Goal: Navigation & Orientation: Find specific page/section

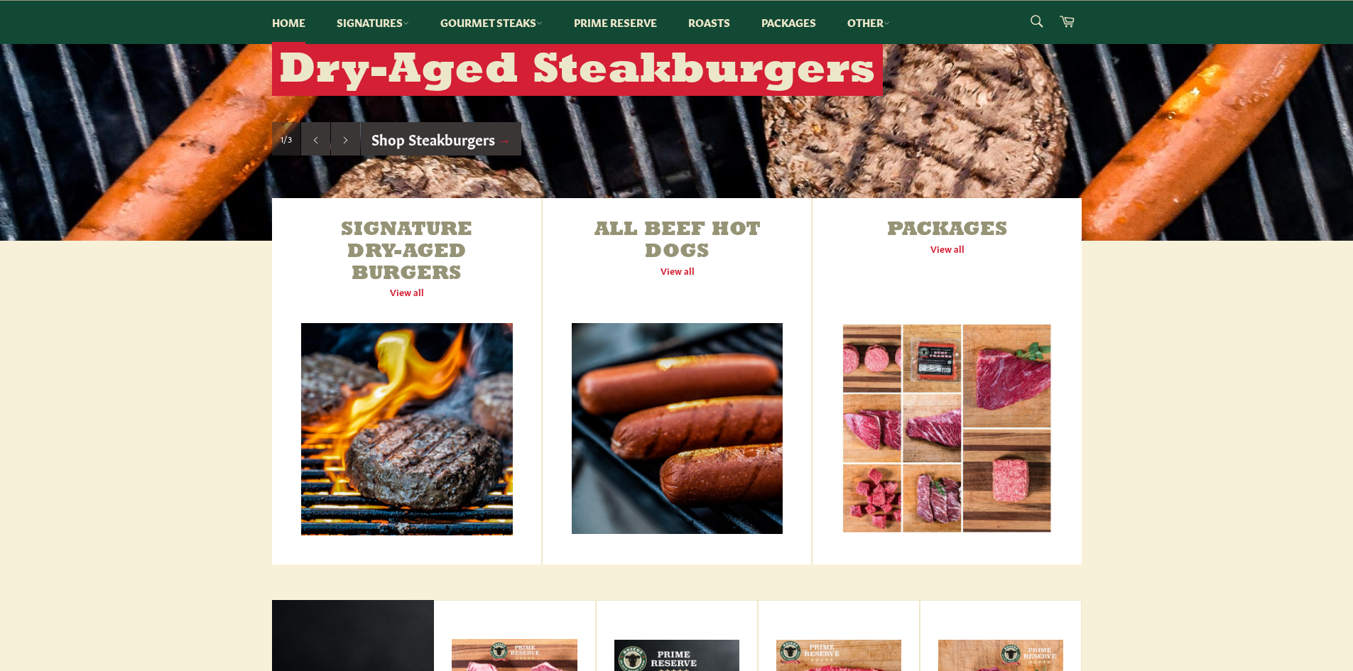
scroll to position [355, 0]
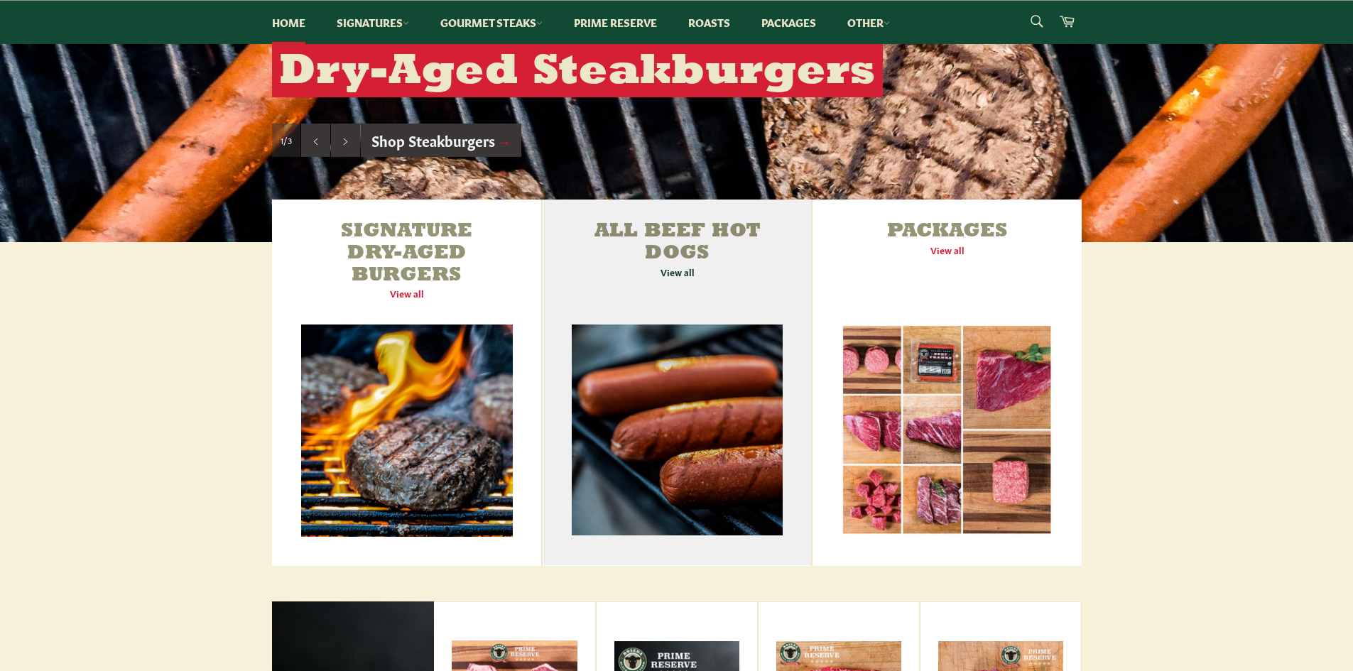
click at [677, 276] on link "All Beef Hot Dogs View all" at bounding box center [676, 383] width 268 height 366
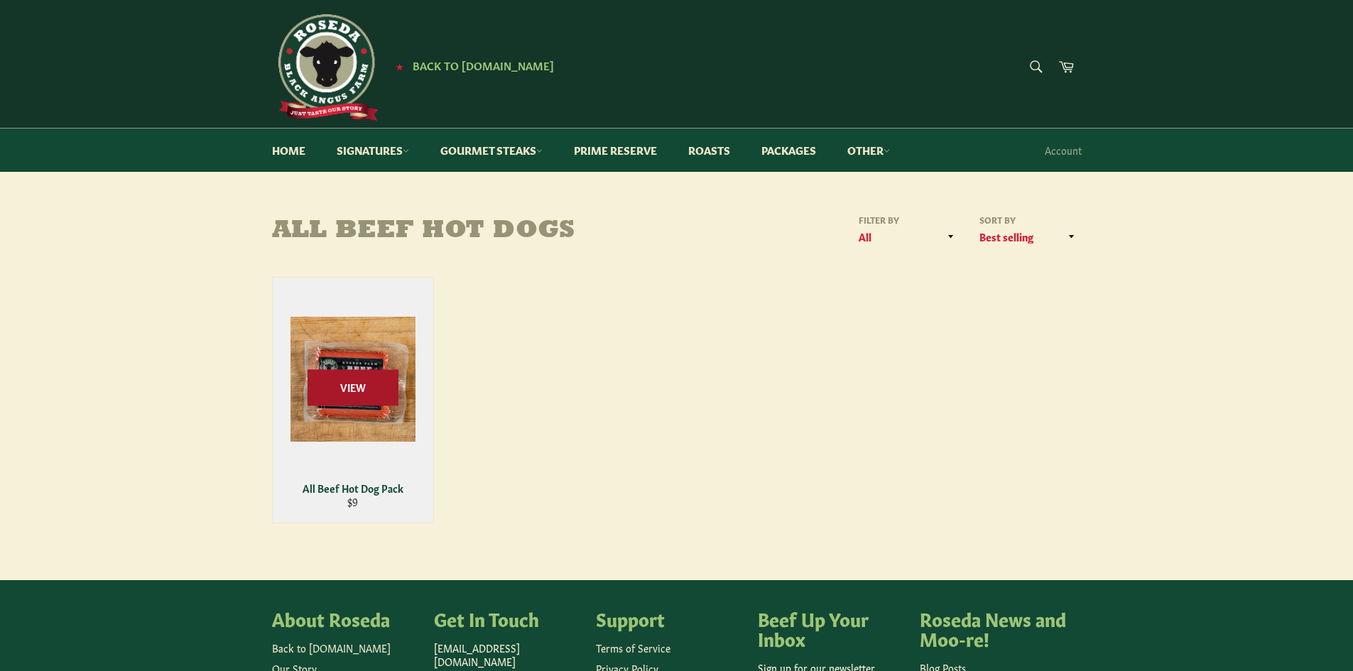
click at [370, 392] on span "View" at bounding box center [352, 387] width 91 height 36
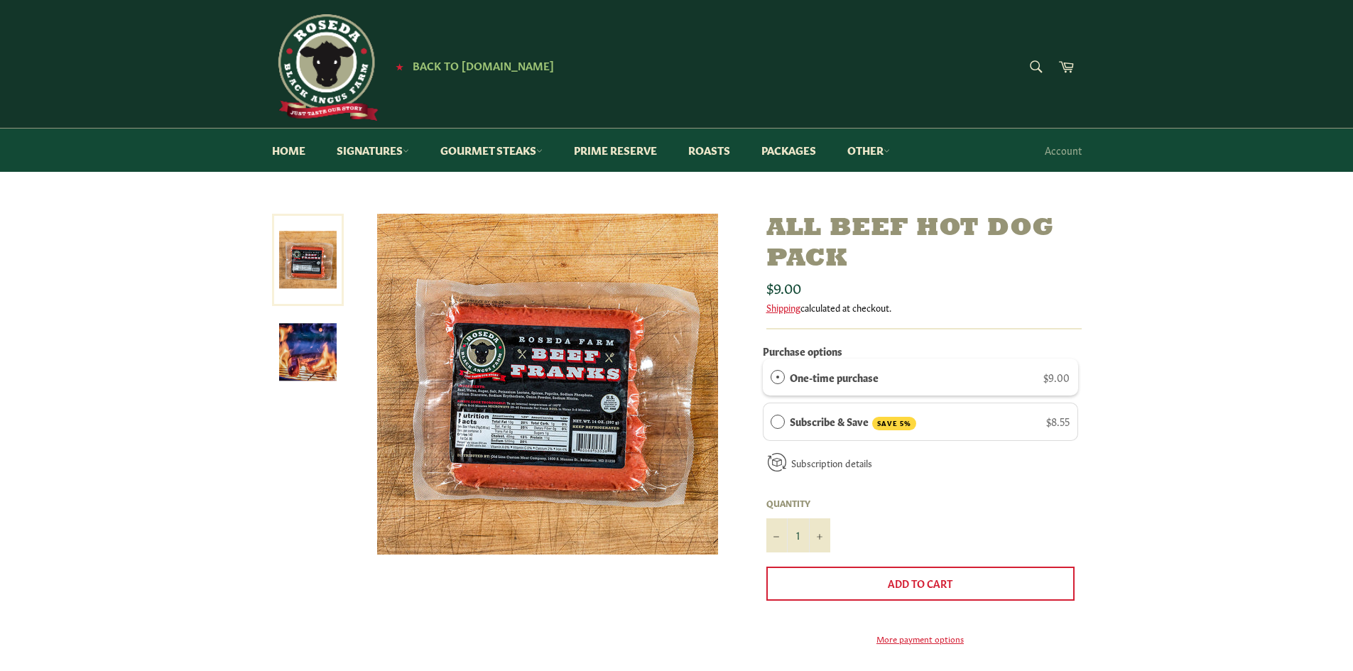
click at [316, 361] on img at bounding box center [308, 352] width 58 height 58
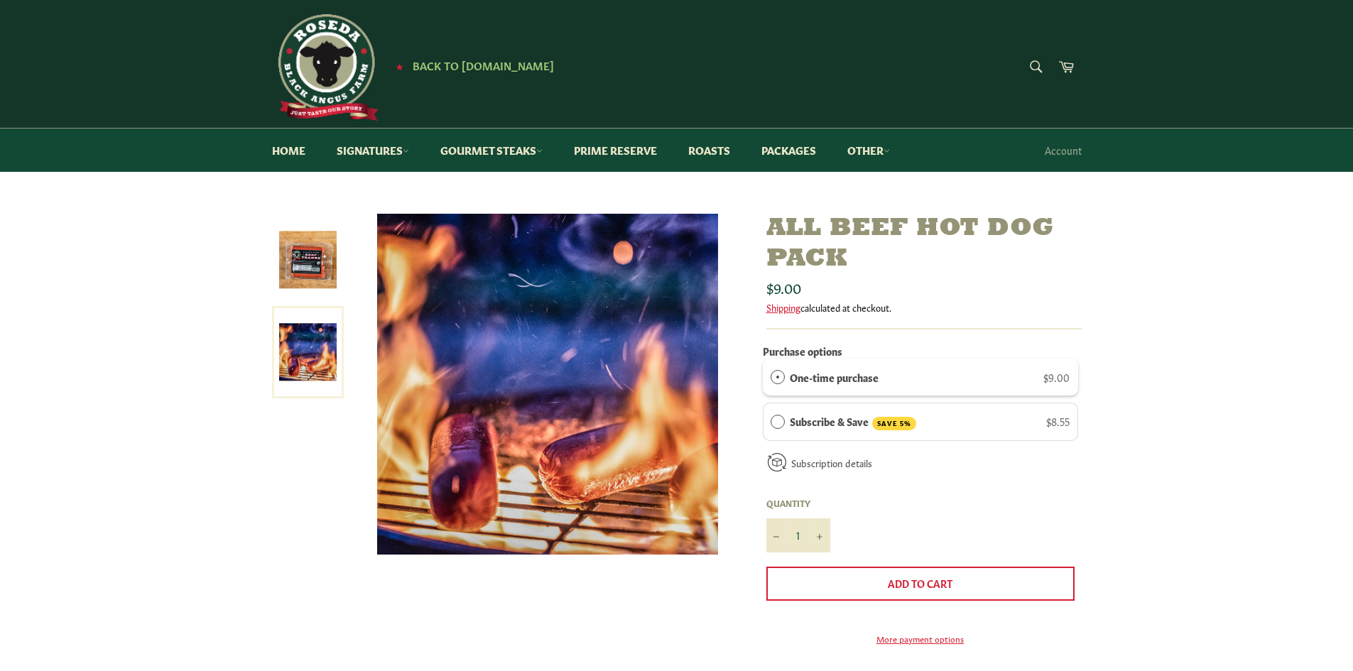
click at [317, 273] on img at bounding box center [308, 260] width 58 height 58
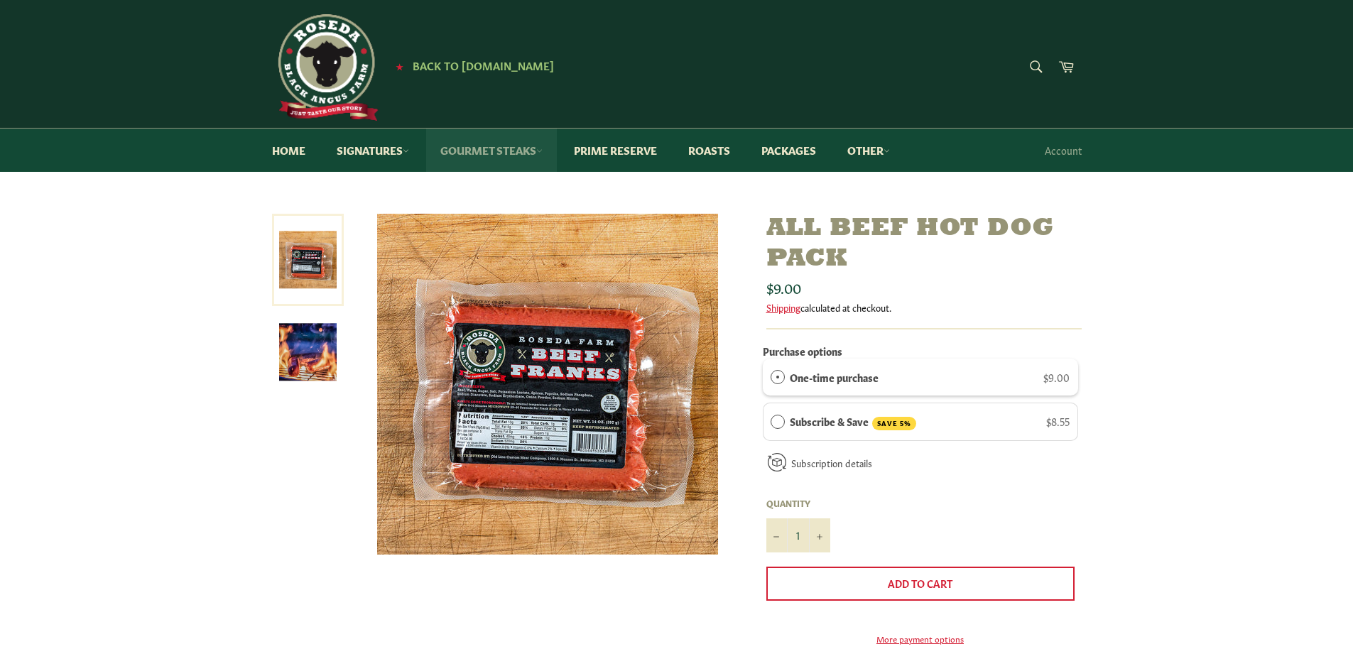
click at [454, 162] on link "Gourmet Steaks" at bounding box center [491, 150] width 131 height 43
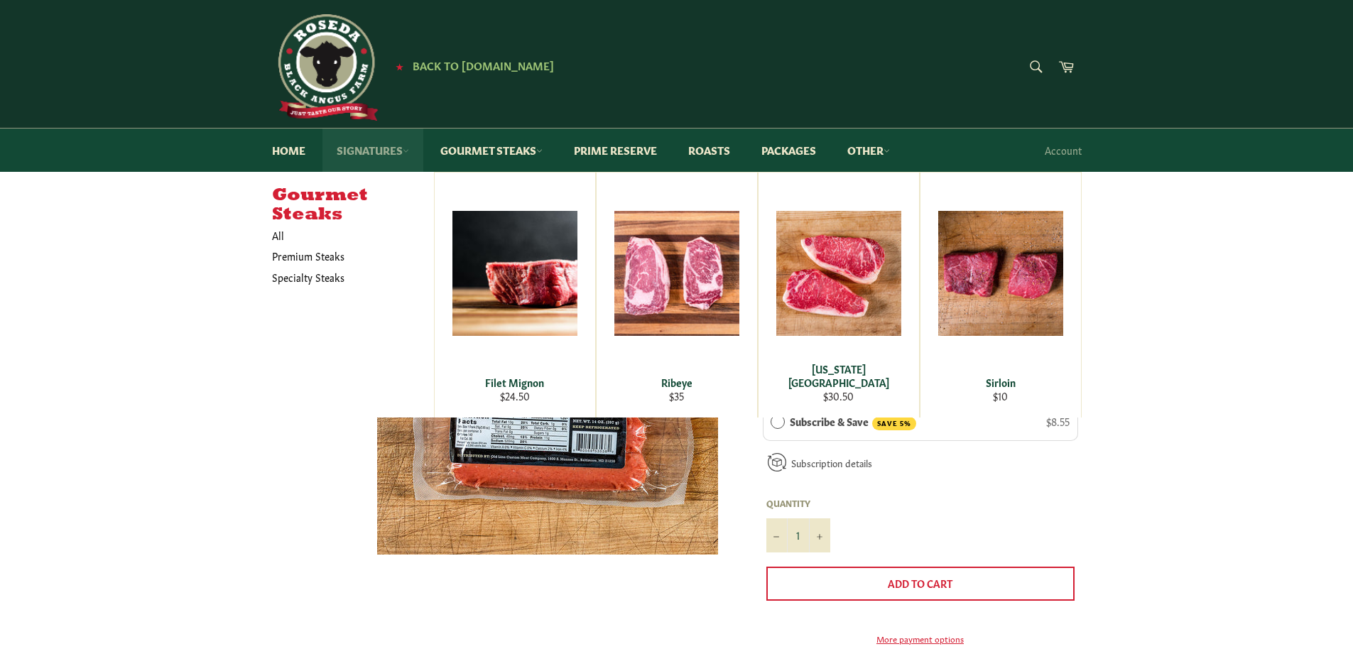
click at [386, 158] on link "Signatures" at bounding box center [372, 150] width 101 height 43
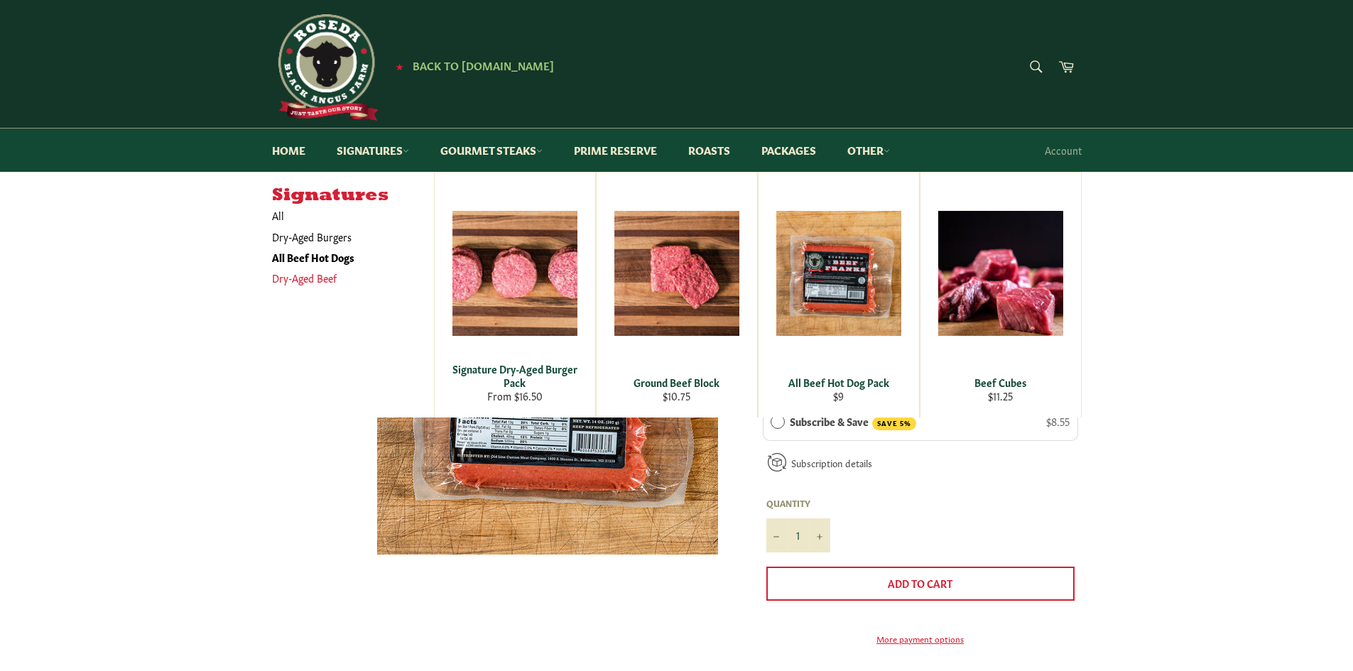
click at [303, 274] on link "Dry-Aged Beef" at bounding box center [342, 278] width 155 height 21
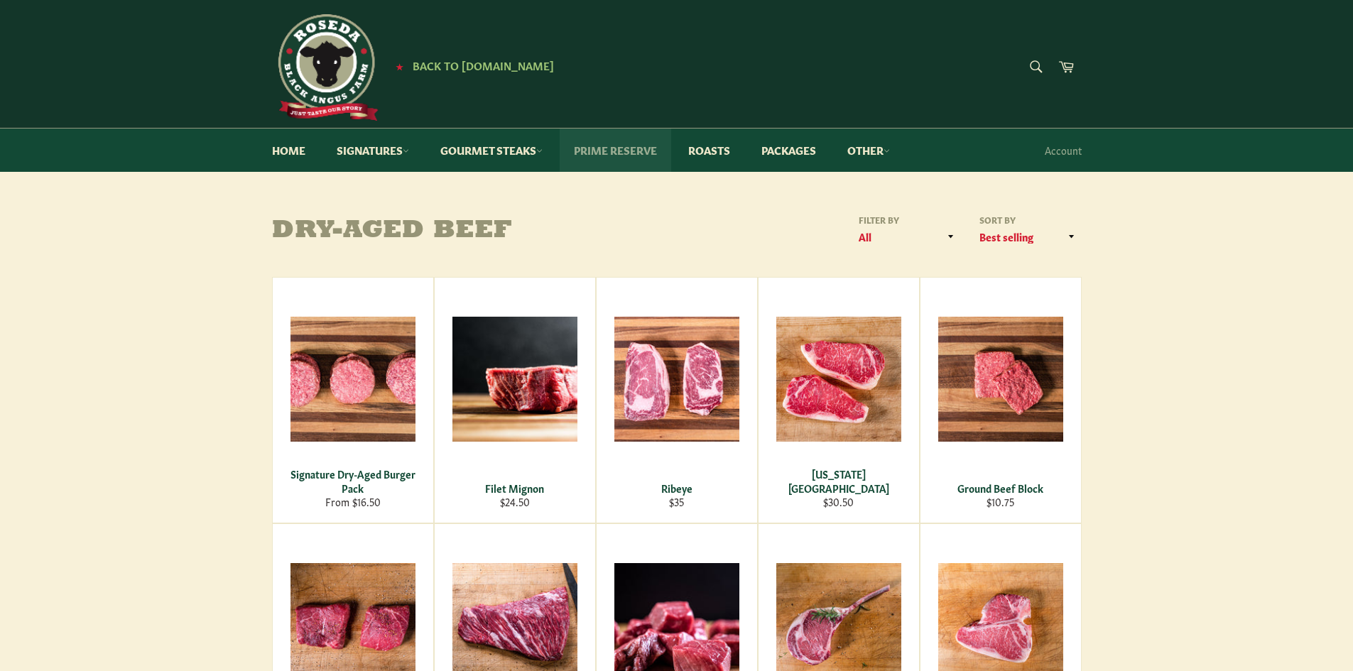
click at [613, 150] on link "Prime Reserve" at bounding box center [614, 150] width 111 height 43
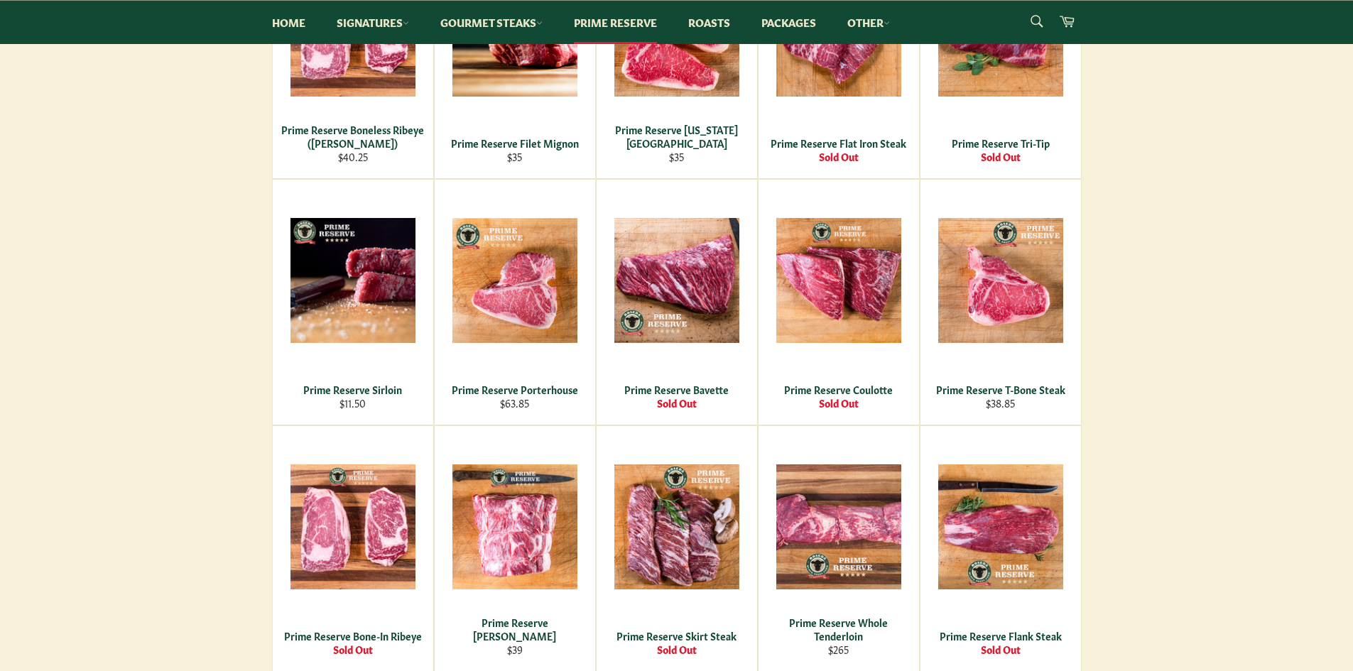
scroll to position [497, 0]
